Goal: Check status: Check status

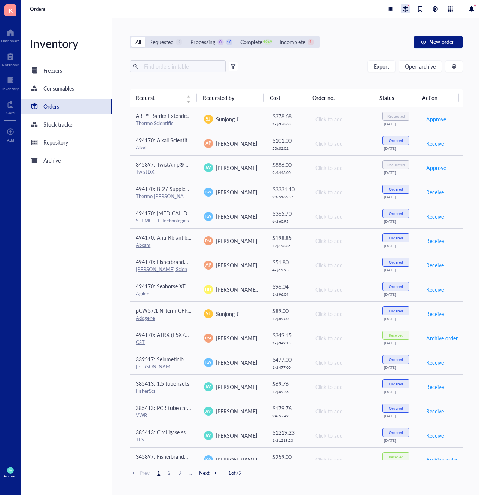
click at [406, 8] on div at bounding box center [405, 8] width 9 height 9
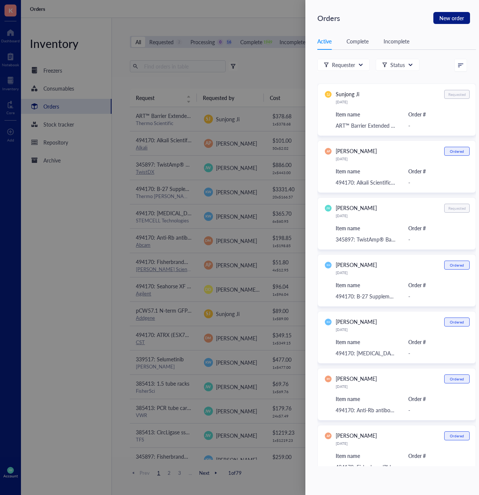
click at [284, 19] on div at bounding box center [239, 247] width 479 height 495
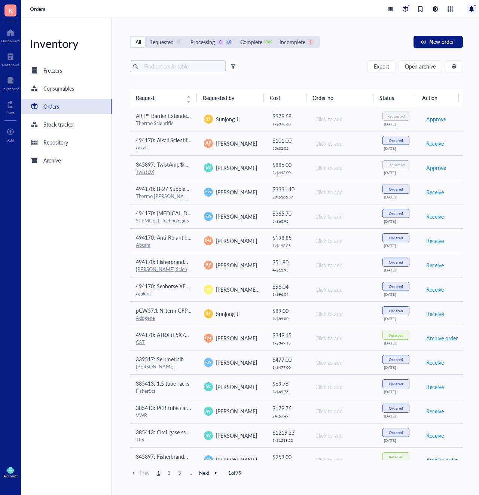
click at [474, 10] on div at bounding box center [471, 8] width 9 height 9
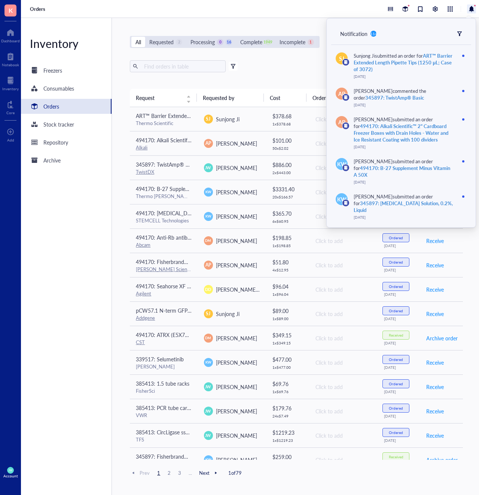
click at [293, 18] on div "All Requested 2 Processing 0 16 Complete 1949 Incomplete 1 New order Export Ope…" at bounding box center [296, 256] width 369 height 477
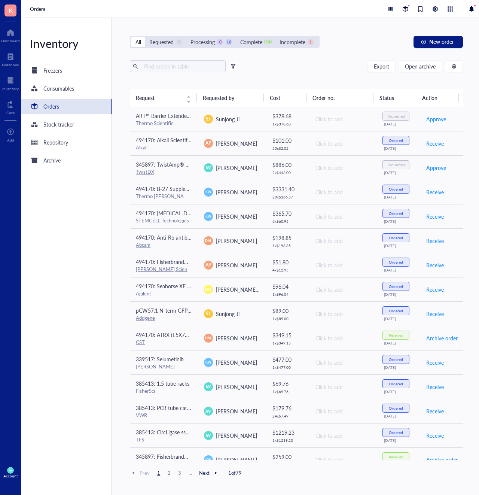
click at [9, 6] on span "K" at bounding box center [11, 10] width 4 height 9
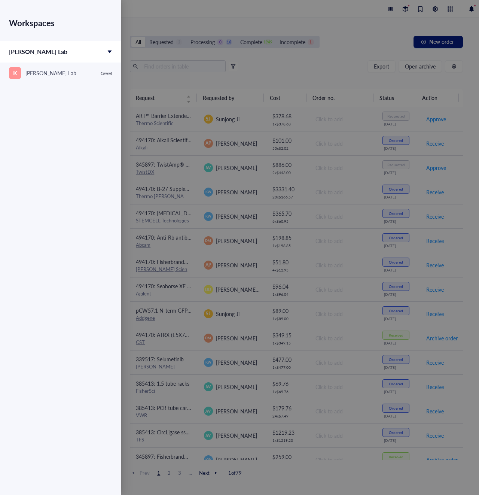
click at [160, 16] on div at bounding box center [239, 247] width 479 height 495
